Goal: Task Accomplishment & Management: Manage account settings

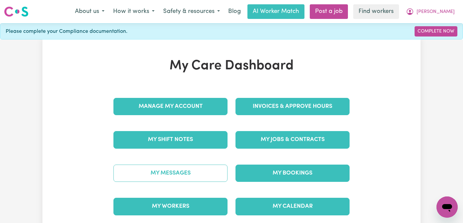
click at [160, 166] on link "My Messages" at bounding box center [170, 172] width 114 height 17
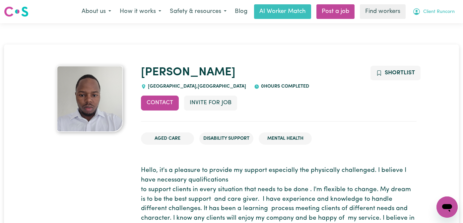
click at [439, 13] on span "Client Runcorn" at bounding box center [438, 11] width 31 height 7
click at [432, 31] on link "My Dashboard" at bounding box center [432, 26] width 52 height 13
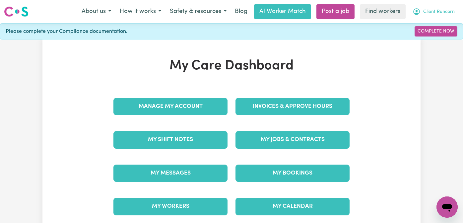
click at [436, 15] on span "Client Runcorn" at bounding box center [438, 11] width 31 height 7
click at [431, 35] on link "Logout" at bounding box center [432, 38] width 52 height 13
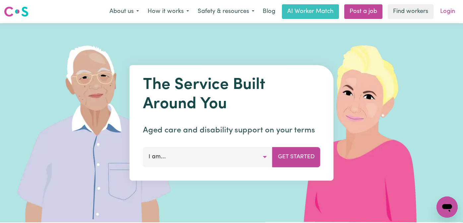
click at [445, 8] on link "Login" at bounding box center [447, 11] width 23 height 15
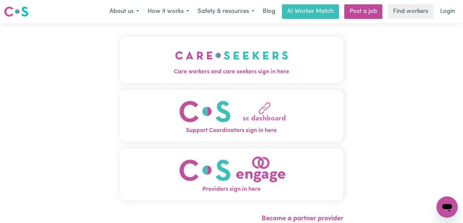
click at [192, 64] on img "Care workers and care seekers sign in here" at bounding box center [231, 55] width 113 height 25
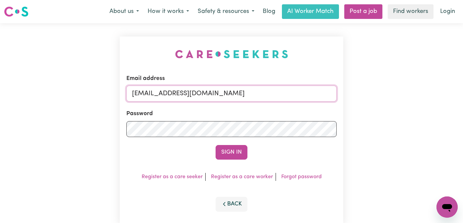
drag, startPoint x: 308, startPoint y: 96, endPoint x: 167, endPoint y: 90, distance: 140.6
click at [167, 90] on input "[EMAIL_ADDRESS][DOMAIN_NAME]" at bounding box center [231, 93] width 210 height 16
paste input "NickVC"
type input "[EMAIL_ADDRESS][DOMAIN_NAME]"
click at [215, 145] on button "Sign In" at bounding box center [231, 152] width 32 height 15
